Goal: Complete application form

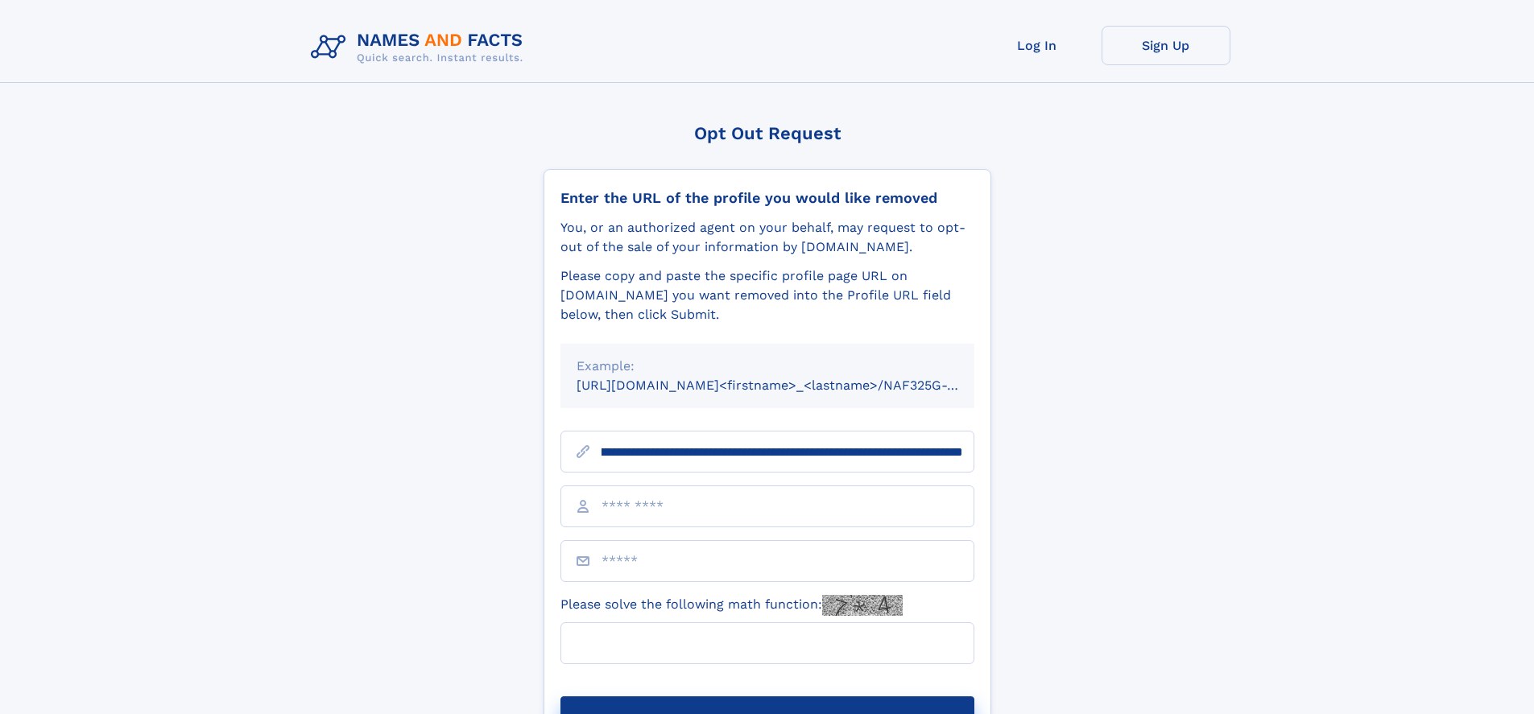
scroll to position [0, 194]
type input "**********"
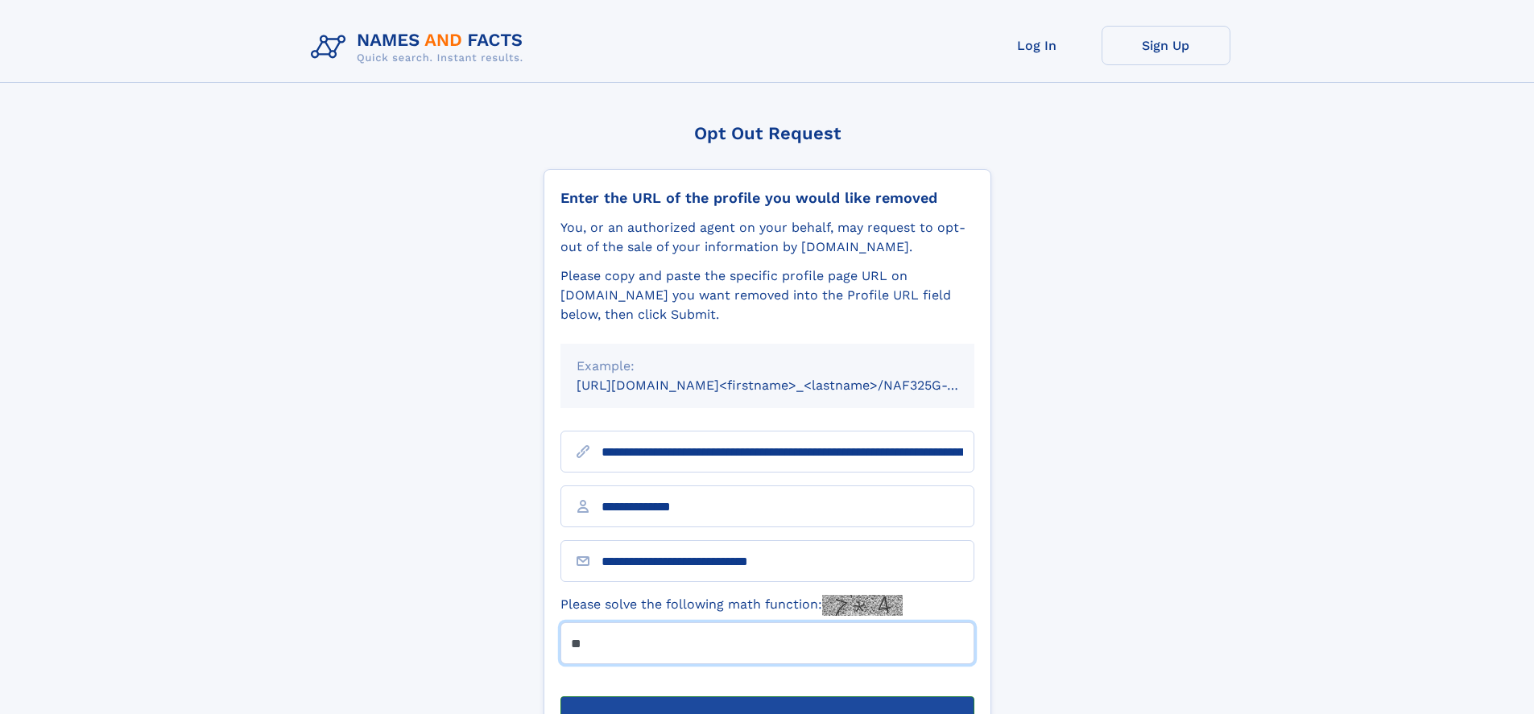
type input "**"
click at [766, 696] on button "Submit Opt Out Request" at bounding box center [767, 722] width 414 height 52
